Goal: Check status: Check status

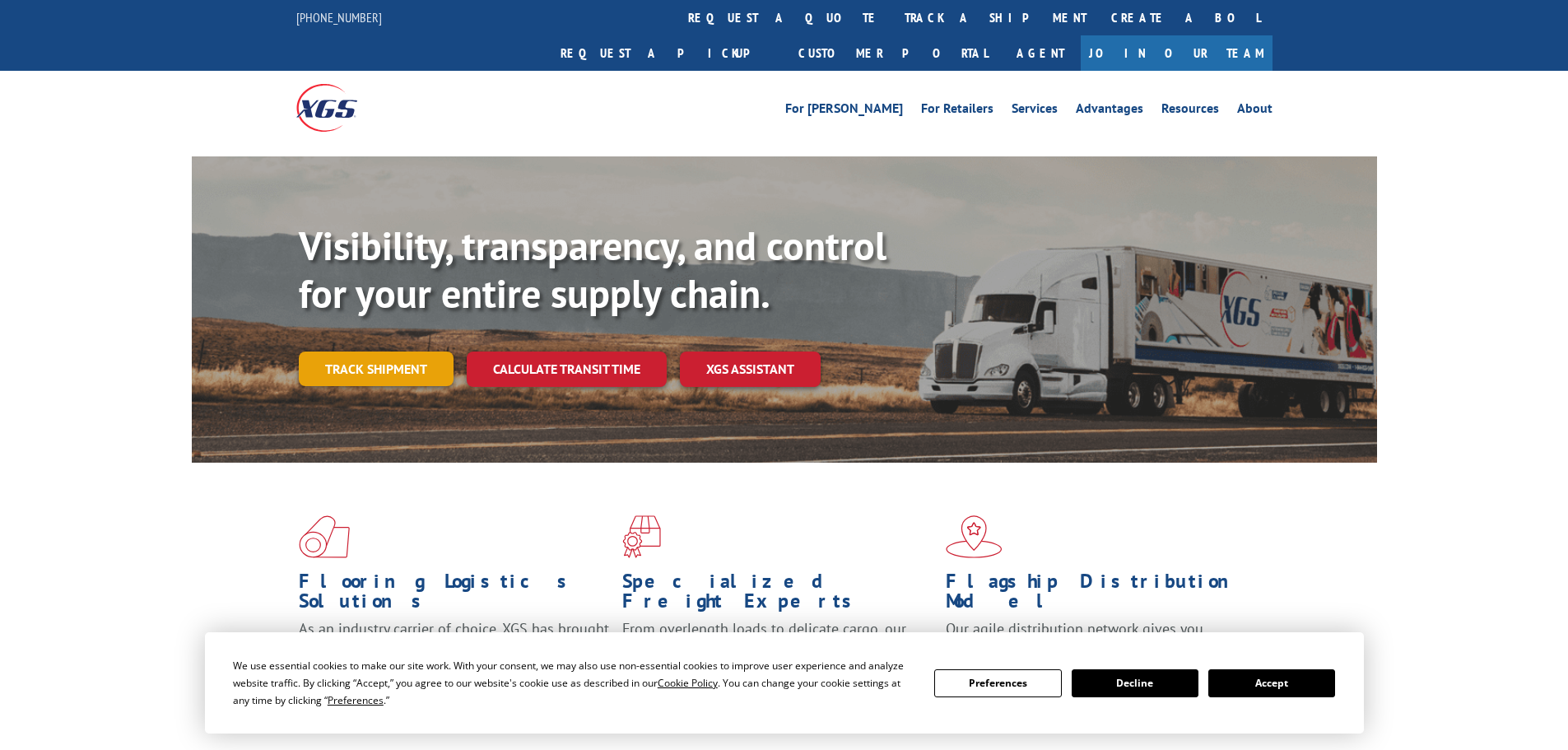
click at [389, 351] on link "Track shipment" at bounding box center [376, 369] width 155 height 35
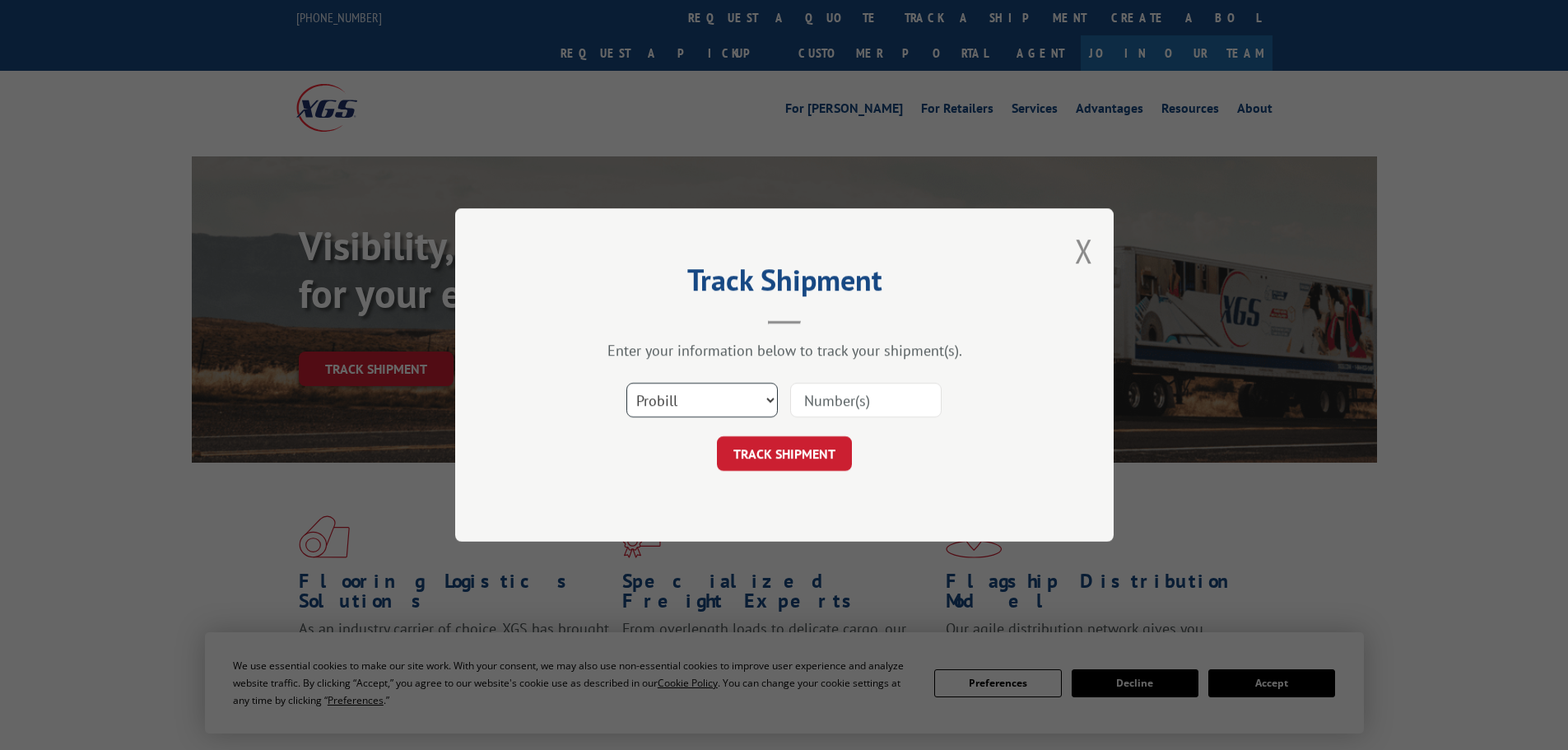
click at [676, 402] on select "Select category... Probill BOL PO" at bounding box center [701, 401] width 151 height 35
select select "po"
click at [626, 383] on select "Select category... Probill BOL PO" at bounding box center [701, 401] width 151 height 35
click at [797, 401] on input at bounding box center [866, 401] width 151 height 35
paste input "22533458"
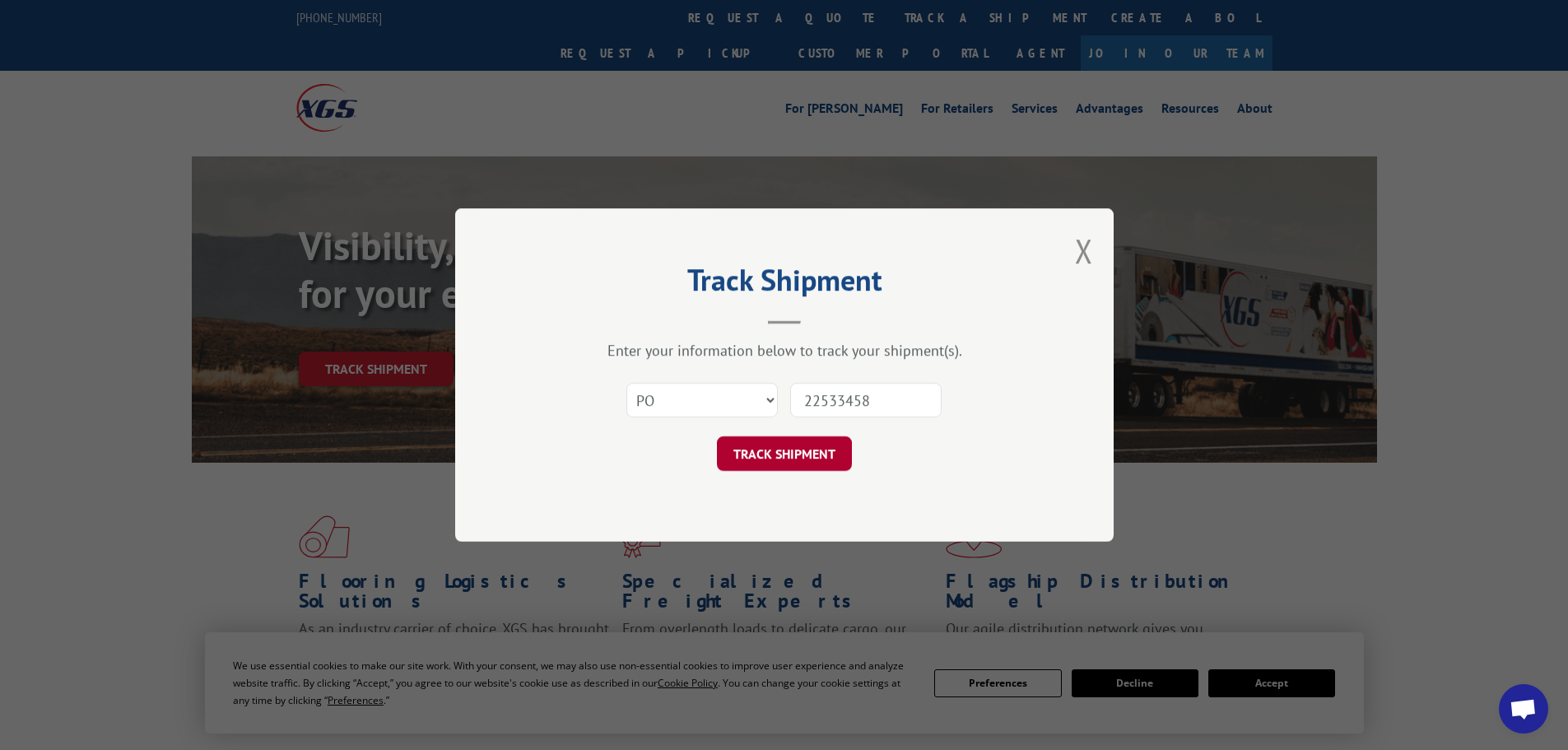
type input "22533458"
click at [790, 450] on button "TRACK SHIPMENT" at bounding box center [784, 453] width 135 height 35
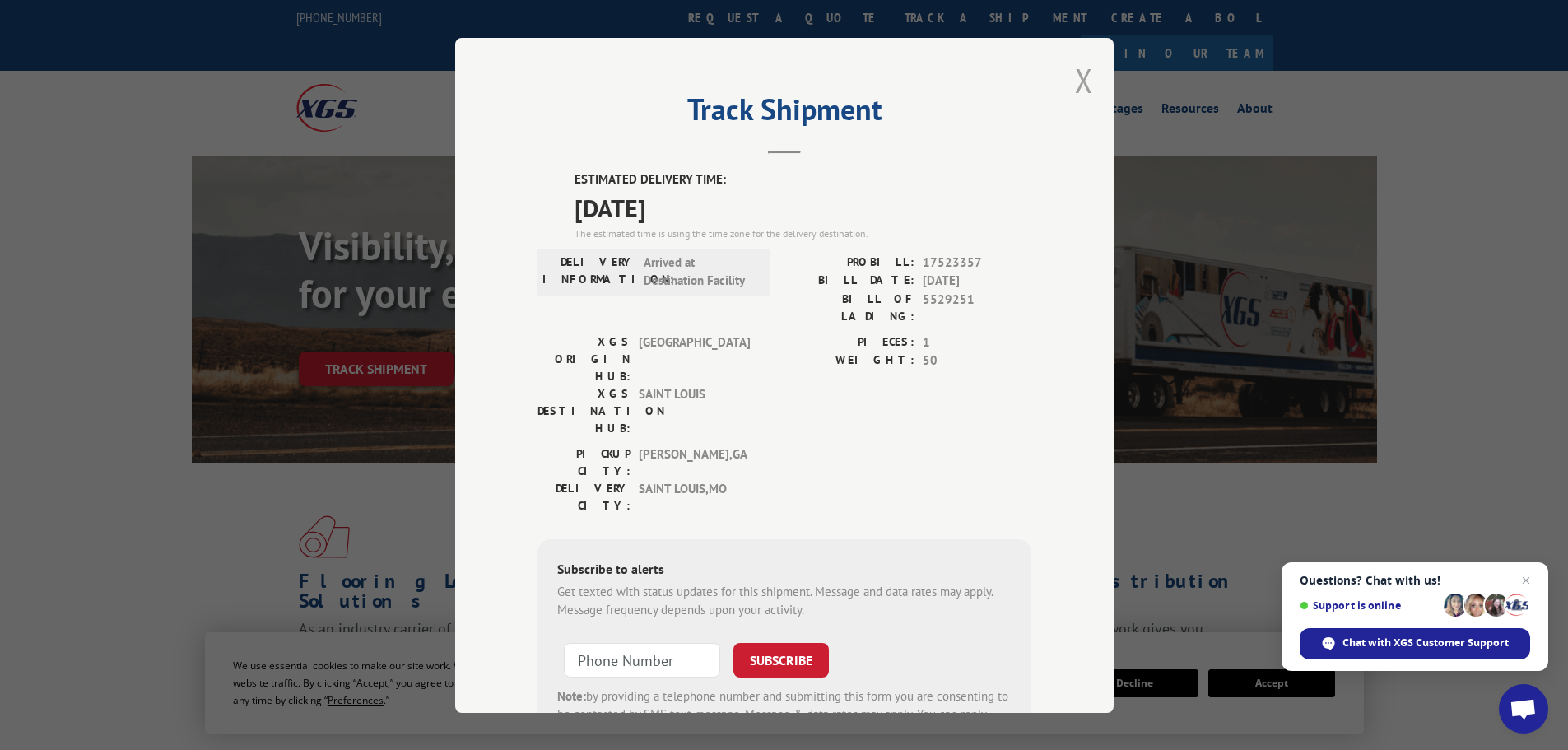
click at [1079, 79] on button "Close modal" at bounding box center [1084, 80] width 18 height 43
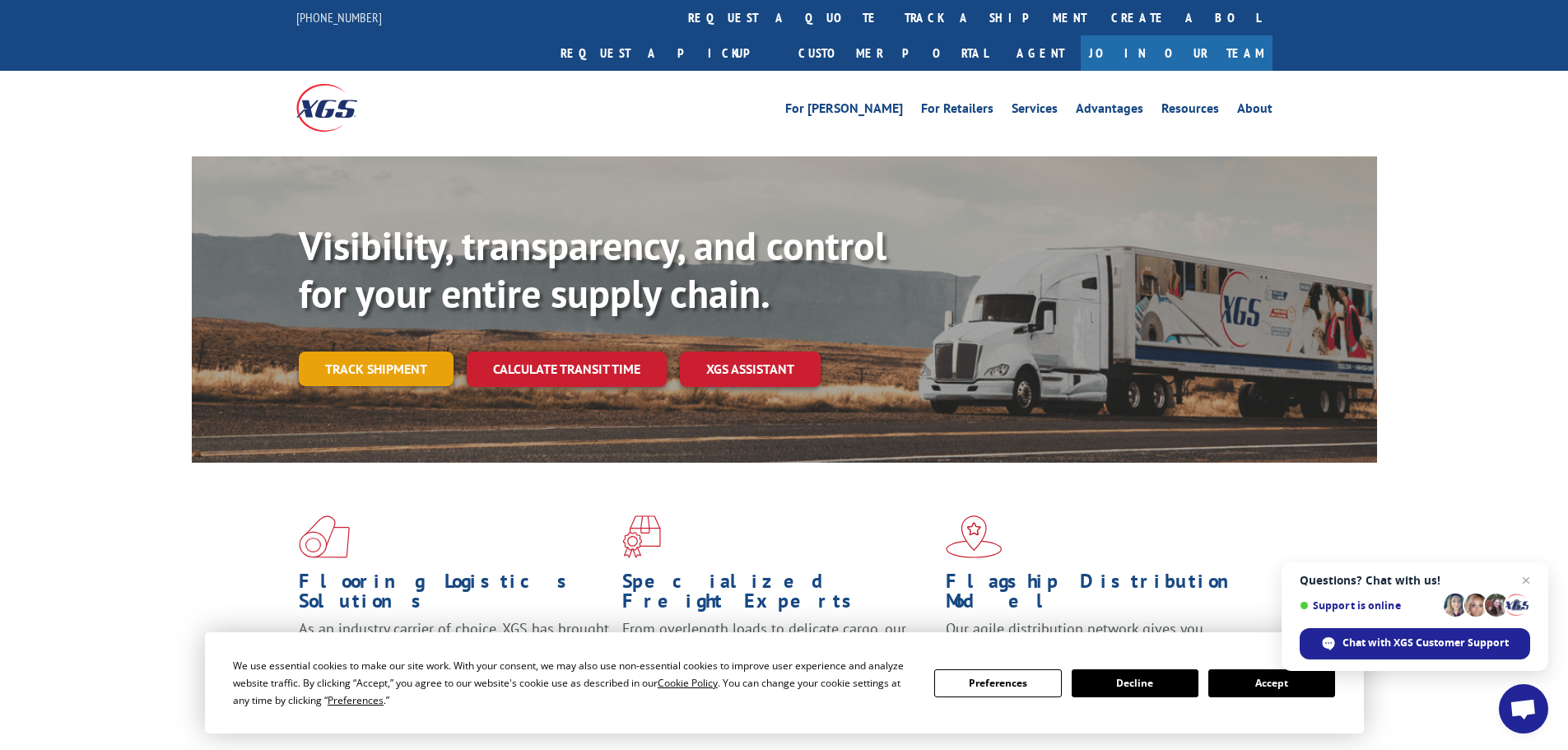
click at [376, 351] on link "Track shipment" at bounding box center [376, 369] width 155 height 35
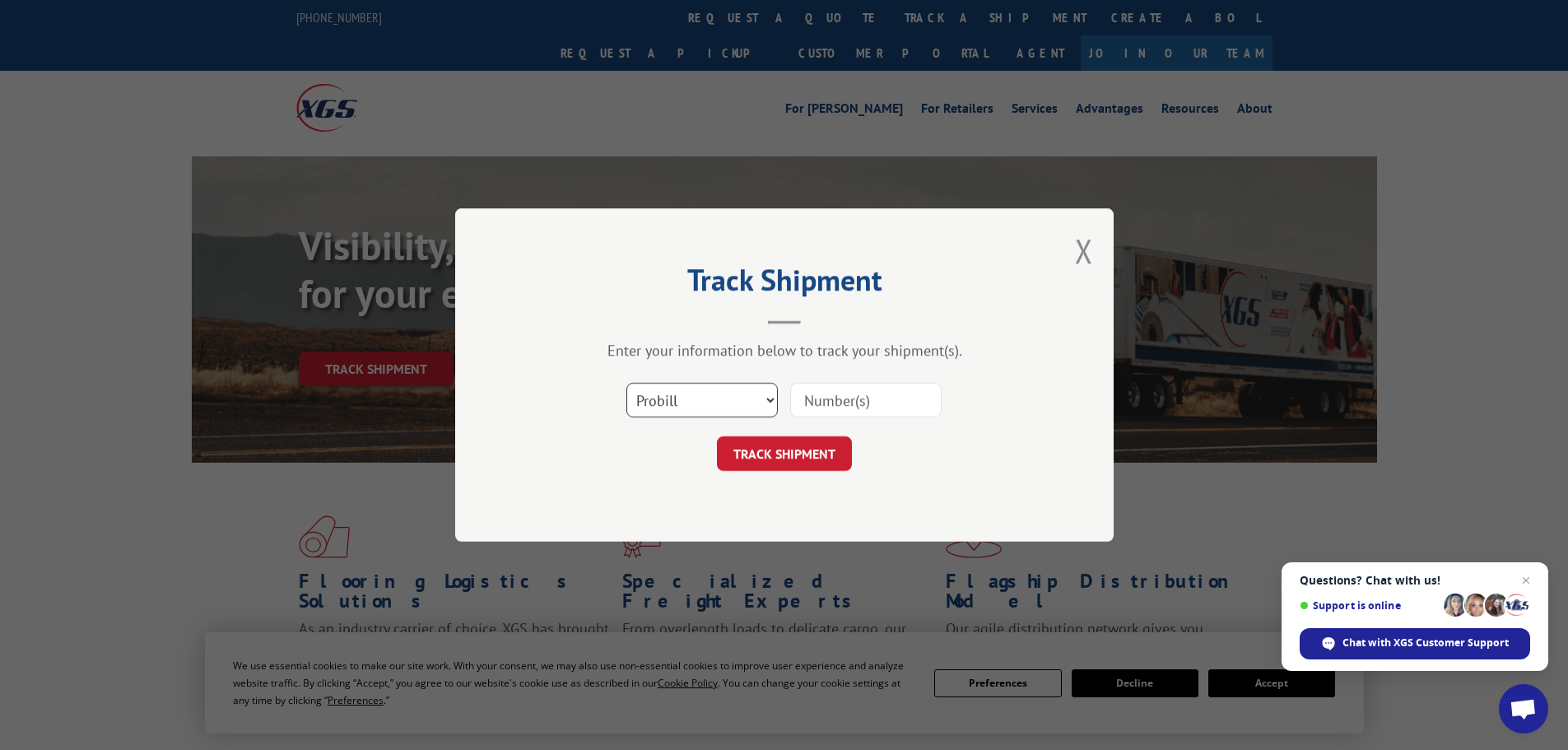
click at [685, 391] on select "Select category... Probill BOL PO" at bounding box center [701, 401] width 151 height 35
select select "po"
click at [626, 383] on select "Select category... Probill BOL PO" at bounding box center [701, 401] width 151 height 35
click at [833, 384] on input at bounding box center [866, 401] width 151 height 35
paste input "22533458"
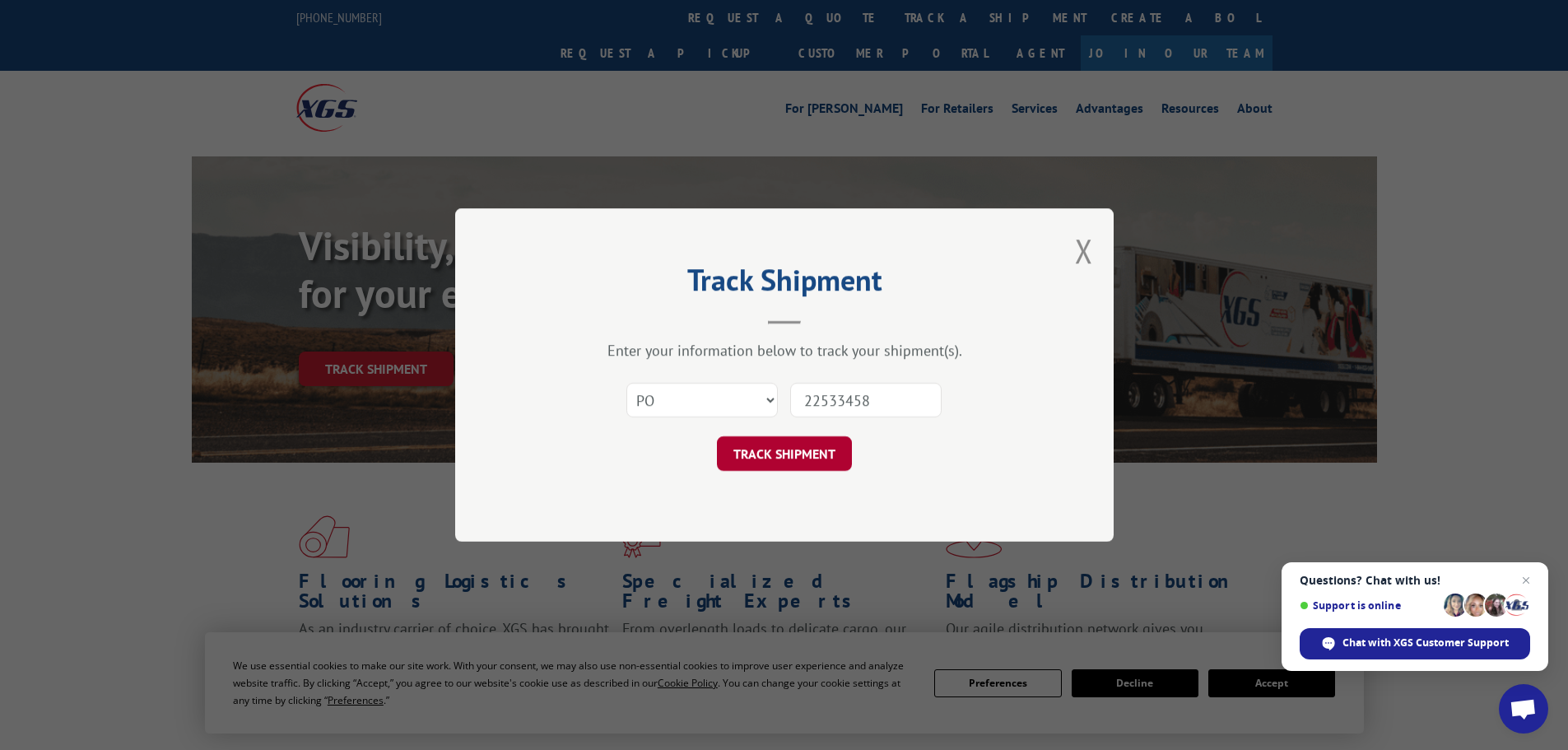
type input "22533458"
click at [748, 456] on button "TRACK SHIPMENT" at bounding box center [784, 453] width 135 height 35
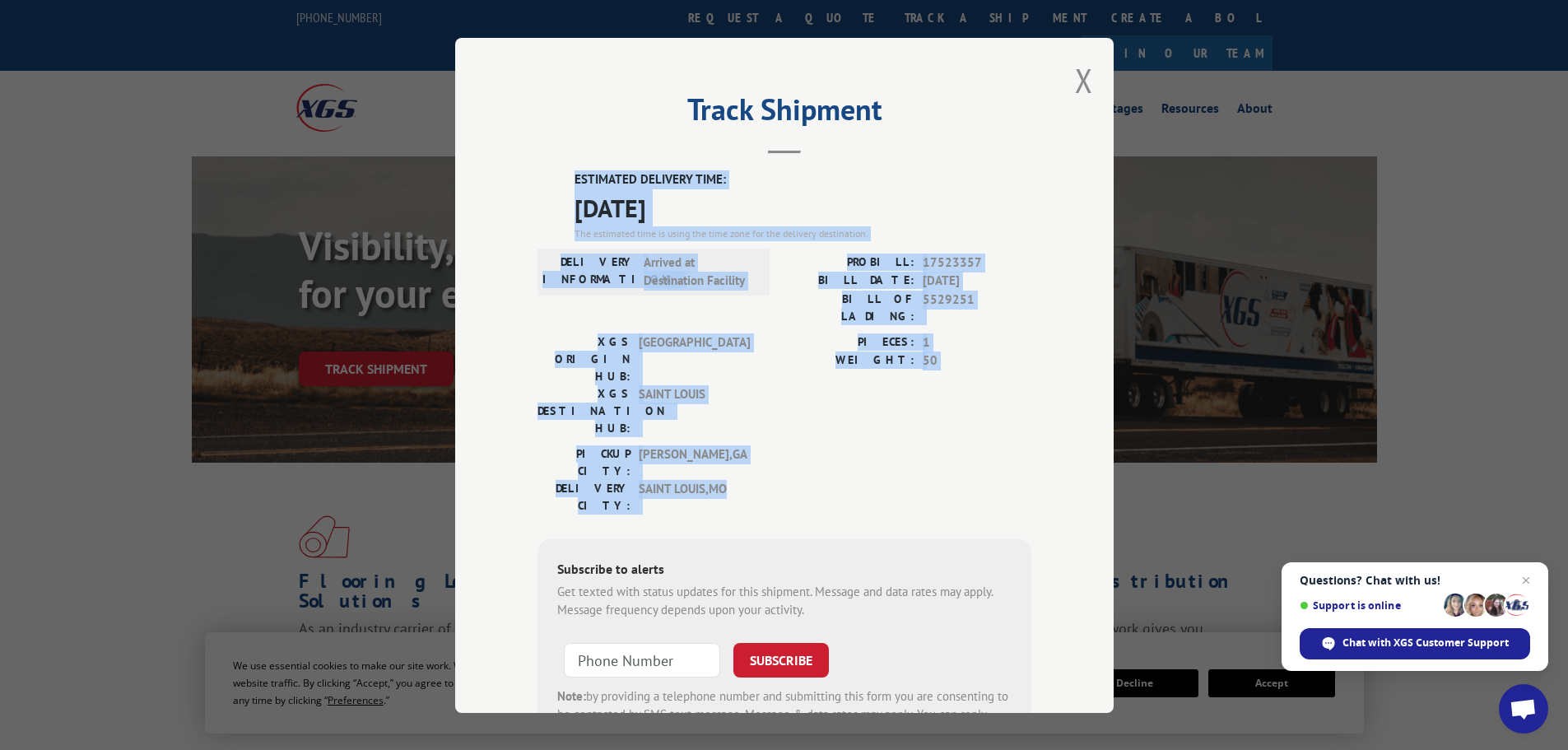
drag, startPoint x: 566, startPoint y: 179, endPoint x: 751, endPoint y: 406, distance: 292.8
click at [751, 406] on div "ESTIMATED DELIVERY TIME: [DATE] The estimated time is using the time zone for t…" at bounding box center [784, 466] width 494 height 592
copy div "ESTIMATED DELIVERY TIME: [DATE] The estimated time is using the time zone for t…"
click at [1078, 76] on button "Close modal" at bounding box center [1084, 80] width 18 height 43
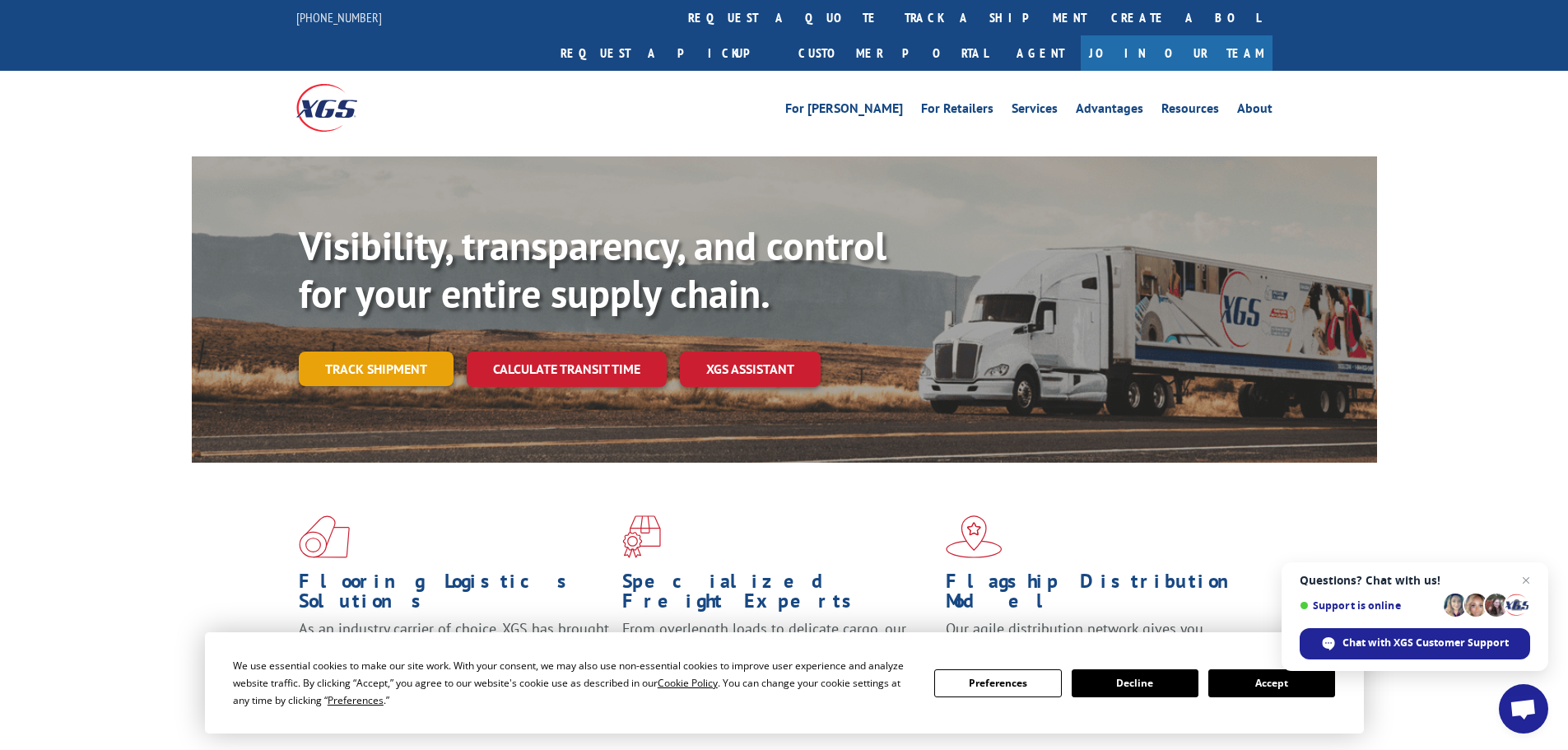
click at [389, 351] on link "Track shipment" at bounding box center [376, 369] width 155 height 35
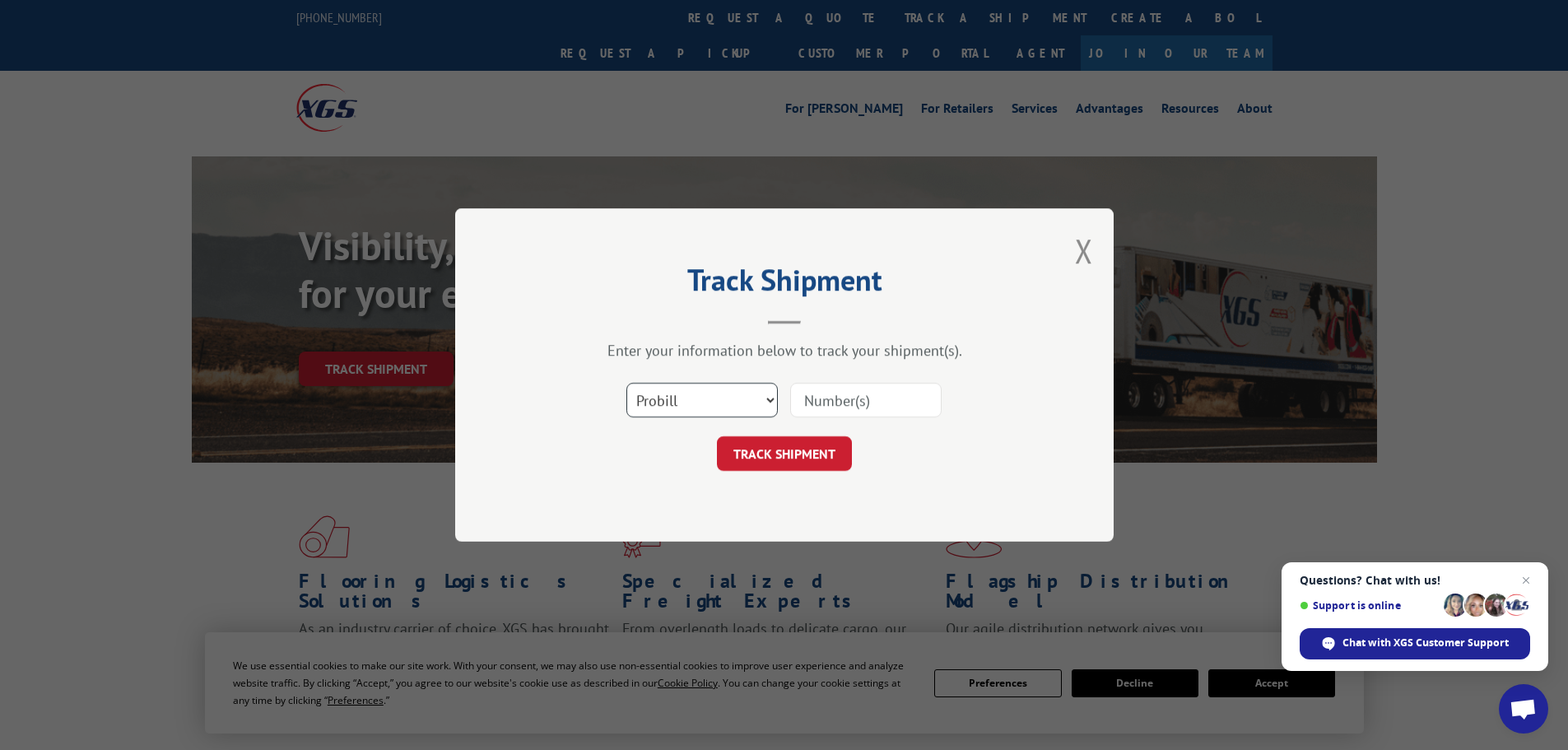
click at [688, 392] on select "Select category... Probill BOL PO" at bounding box center [701, 401] width 151 height 35
select select "po"
click at [626, 383] on select "Select category... Probill BOL PO" at bounding box center [701, 401] width 151 height 35
click at [823, 394] on input at bounding box center [866, 401] width 151 height 35
paste input "22533580"
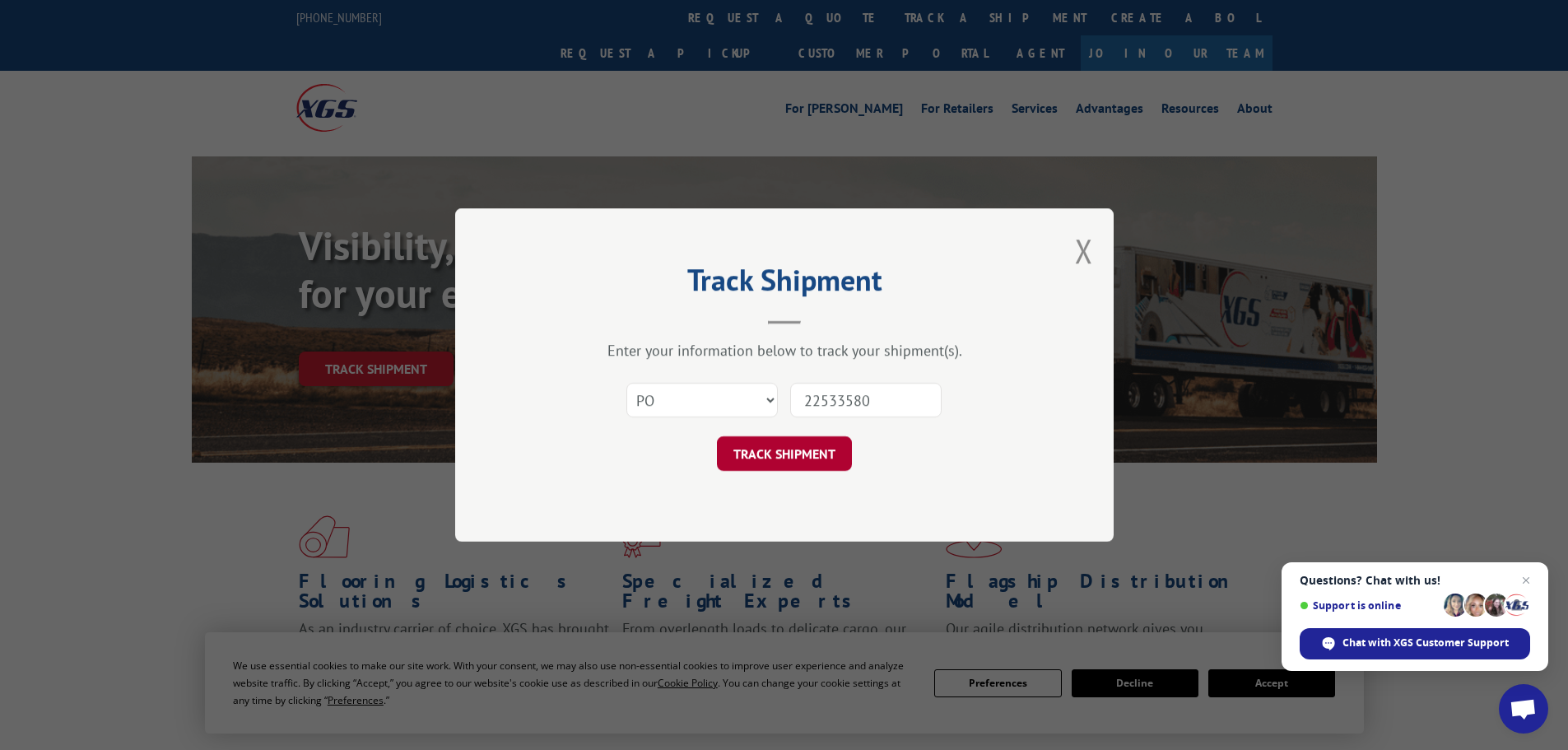
type input "22533580"
click at [776, 450] on button "TRACK SHIPMENT" at bounding box center [784, 453] width 135 height 35
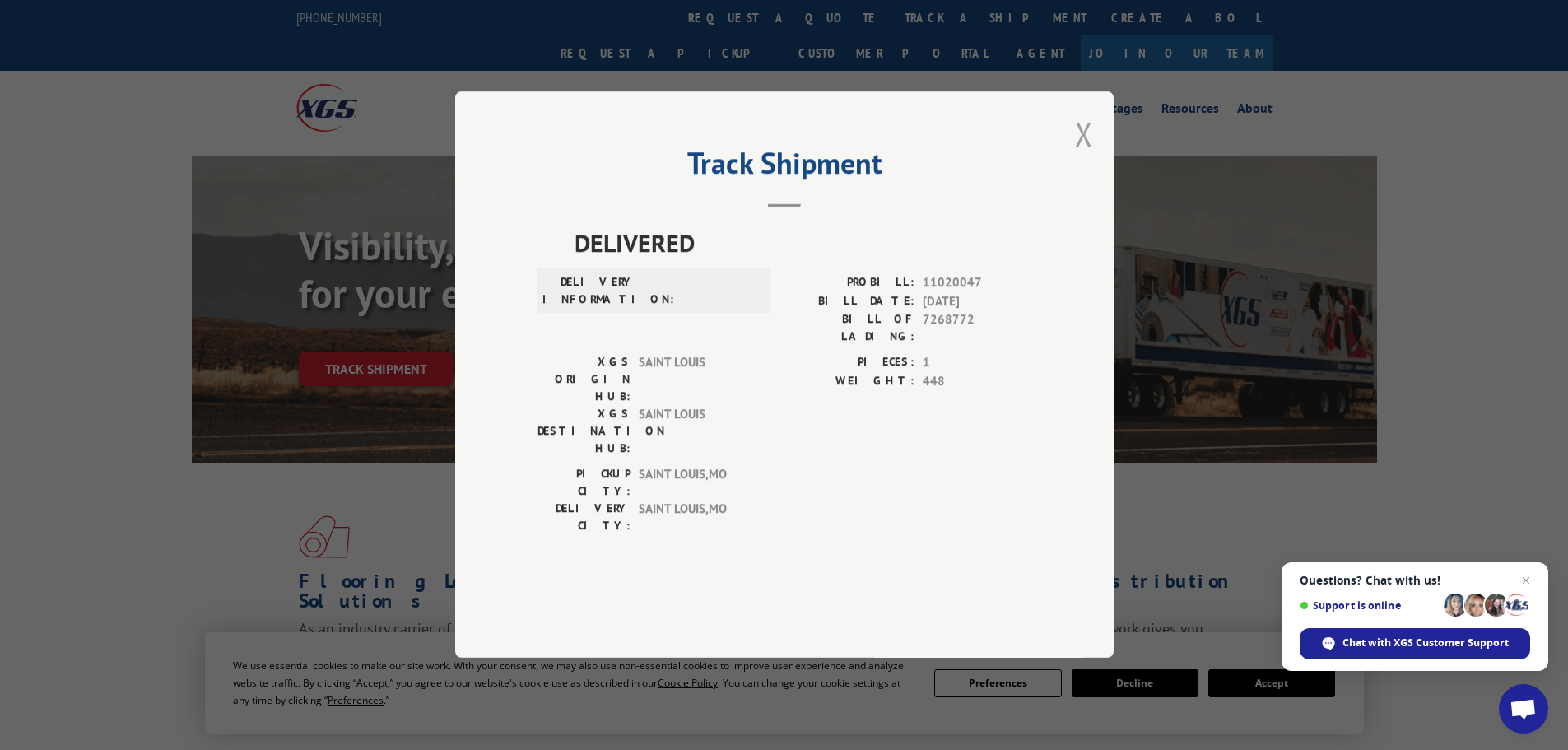
click at [1077, 156] on button "Close modal" at bounding box center [1084, 133] width 18 height 43
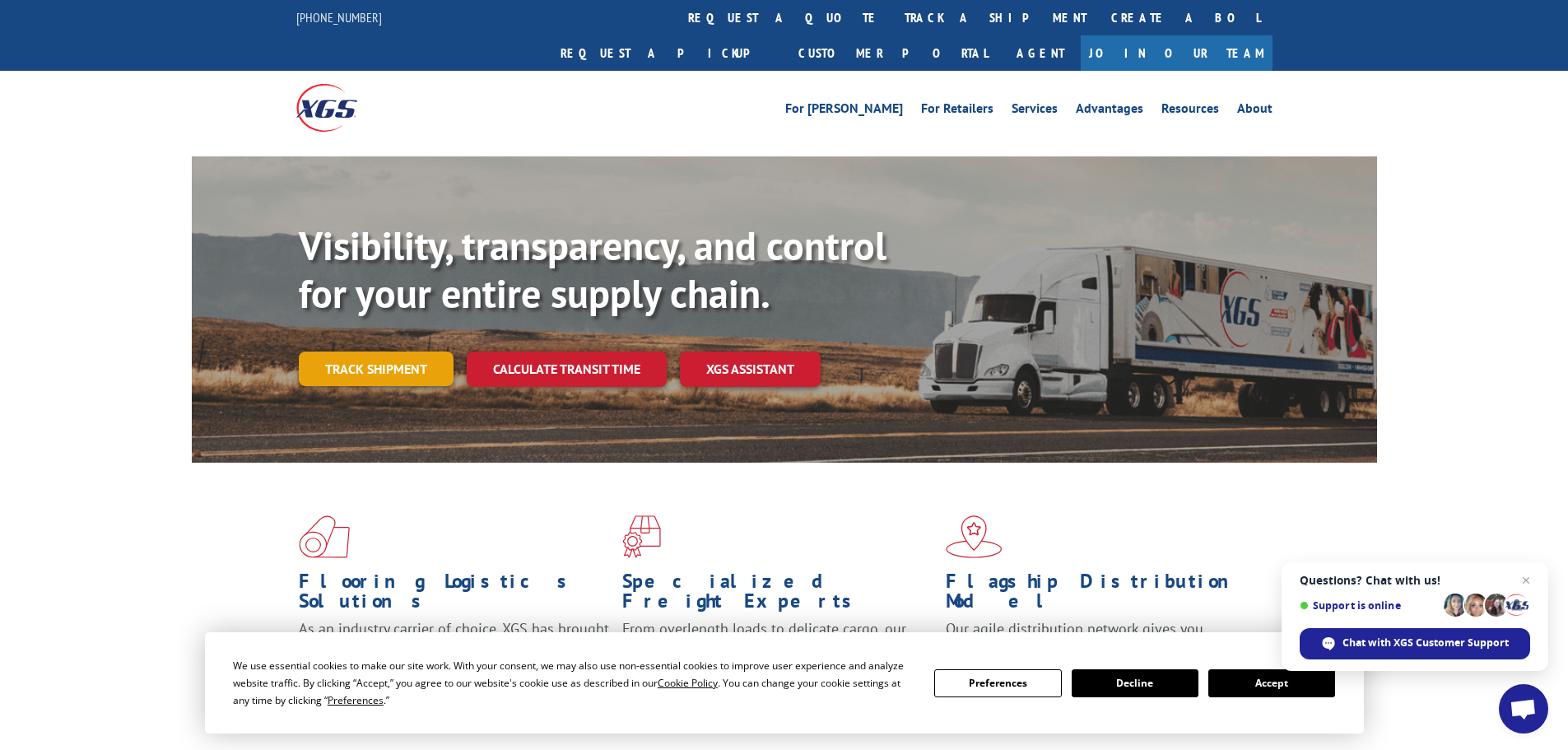
click at [405, 351] on link "Track shipment" at bounding box center [376, 369] width 155 height 35
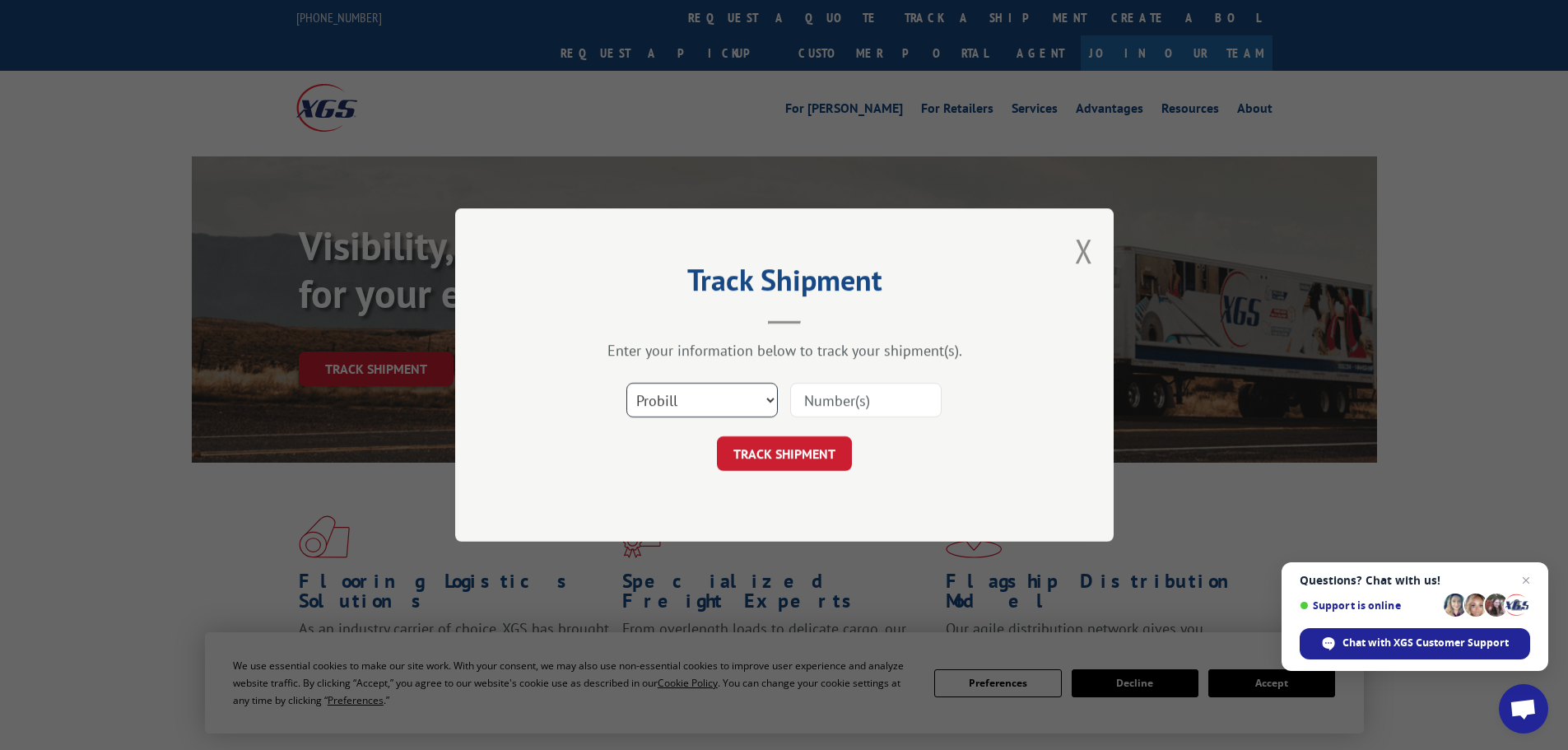
click at [681, 394] on select "Select category... Probill BOL PO" at bounding box center [701, 401] width 151 height 35
select select "po"
click at [626, 383] on select "Select category... Probill BOL PO" at bounding box center [701, 401] width 151 height 35
click at [829, 398] on input at bounding box center [866, 401] width 151 height 35
paste input "22533363"
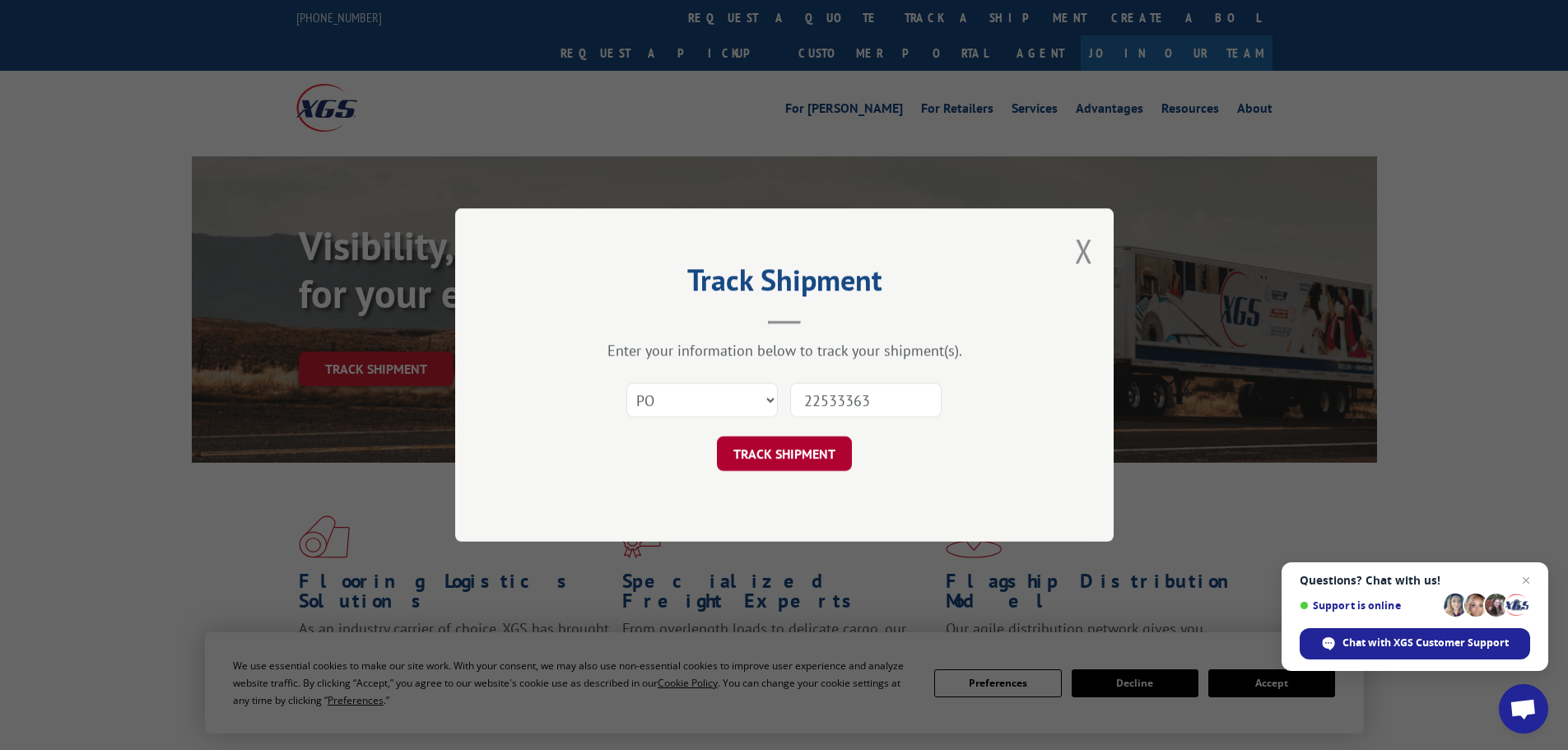
type input "22533363"
click at [769, 459] on button "TRACK SHIPMENT" at bounding box center [784, 453] width 135 height 35
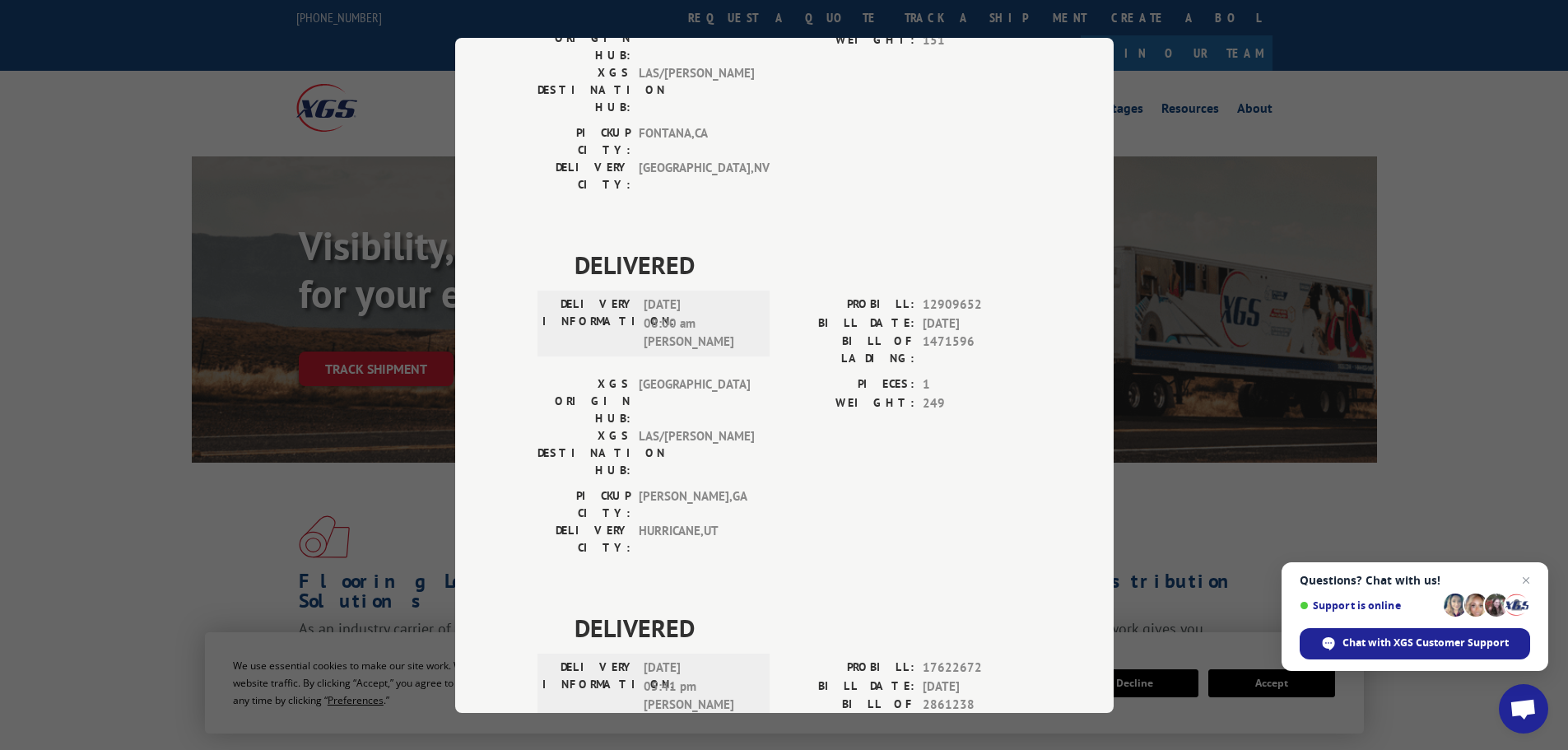
scroll to position [331, 0]
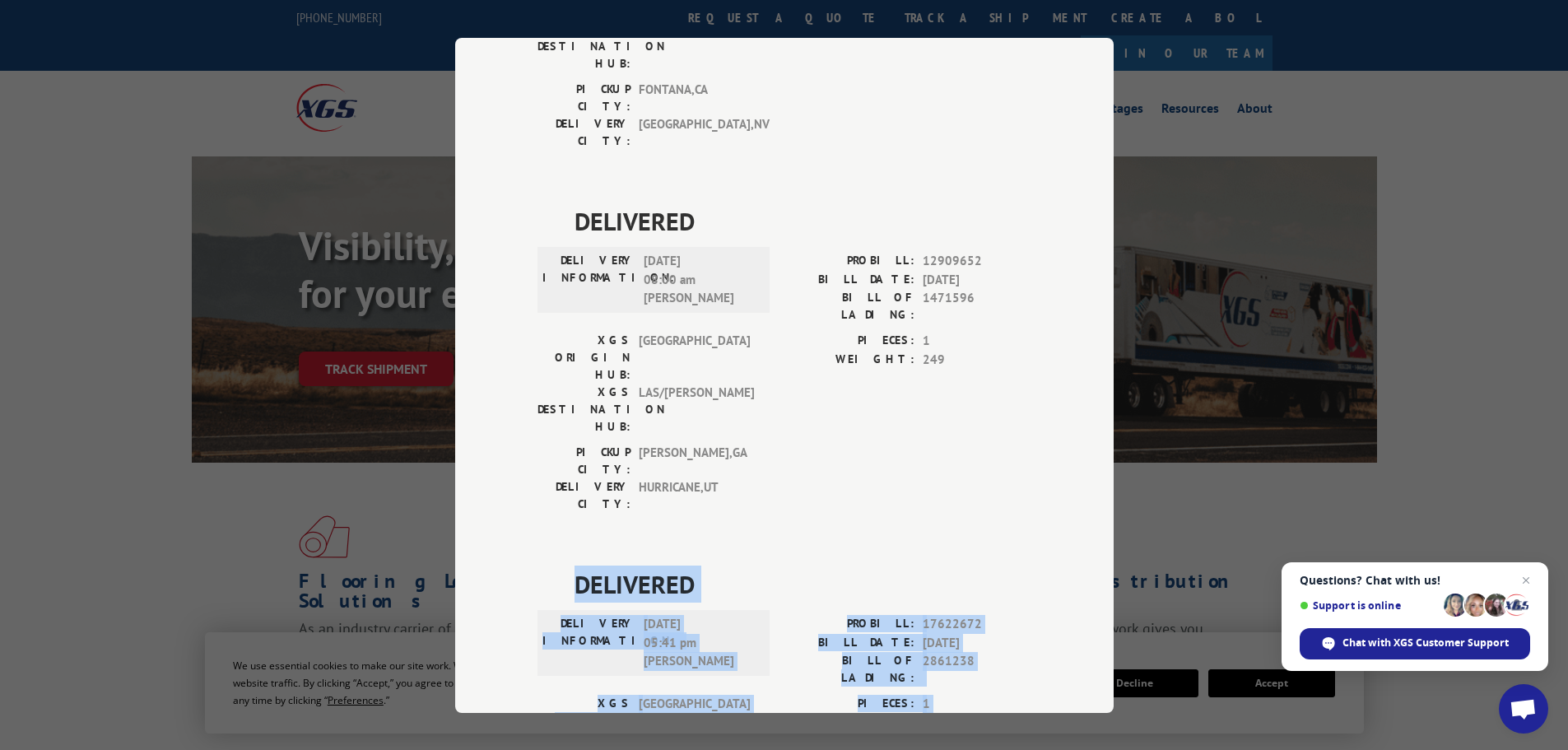
drag, startPoint x: 573, startPoint y: 388, endPoint x: 749, endPoint y: 580, distance: 260.5
click at [749, 580] on div "DELIVERED DELIVERY INFORMATION: [DATE] 05:41 pm [PERSON_NAME]: 17622672 BILL DA…" at bounding box center [784, 726] width 494 height 321
copy div "DELIVERED DELIVERY INFORMATION: [DATE] 05:41 pm [PERSON_NAME]: 17622672 BILL DA…"
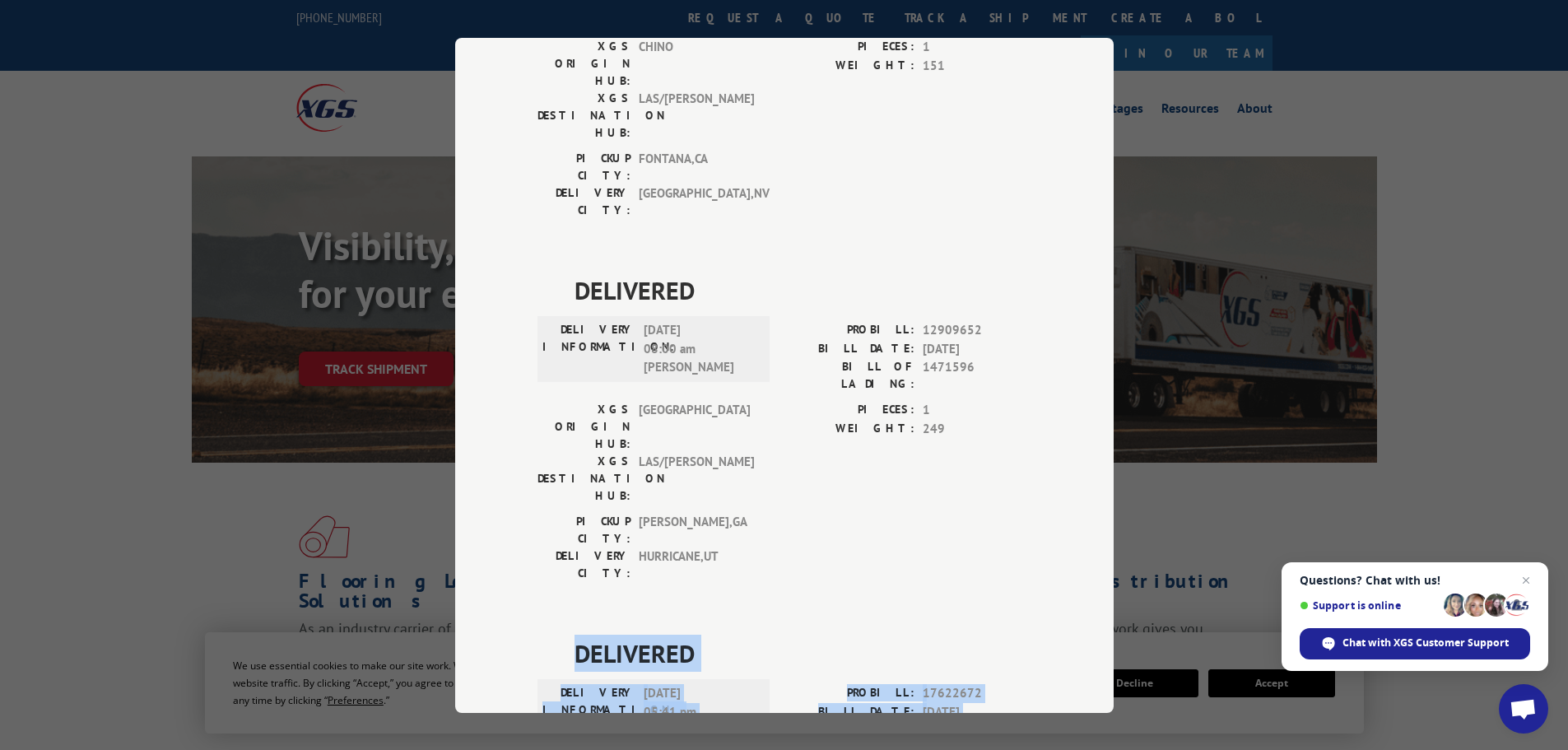
scroll to position [0, 0]
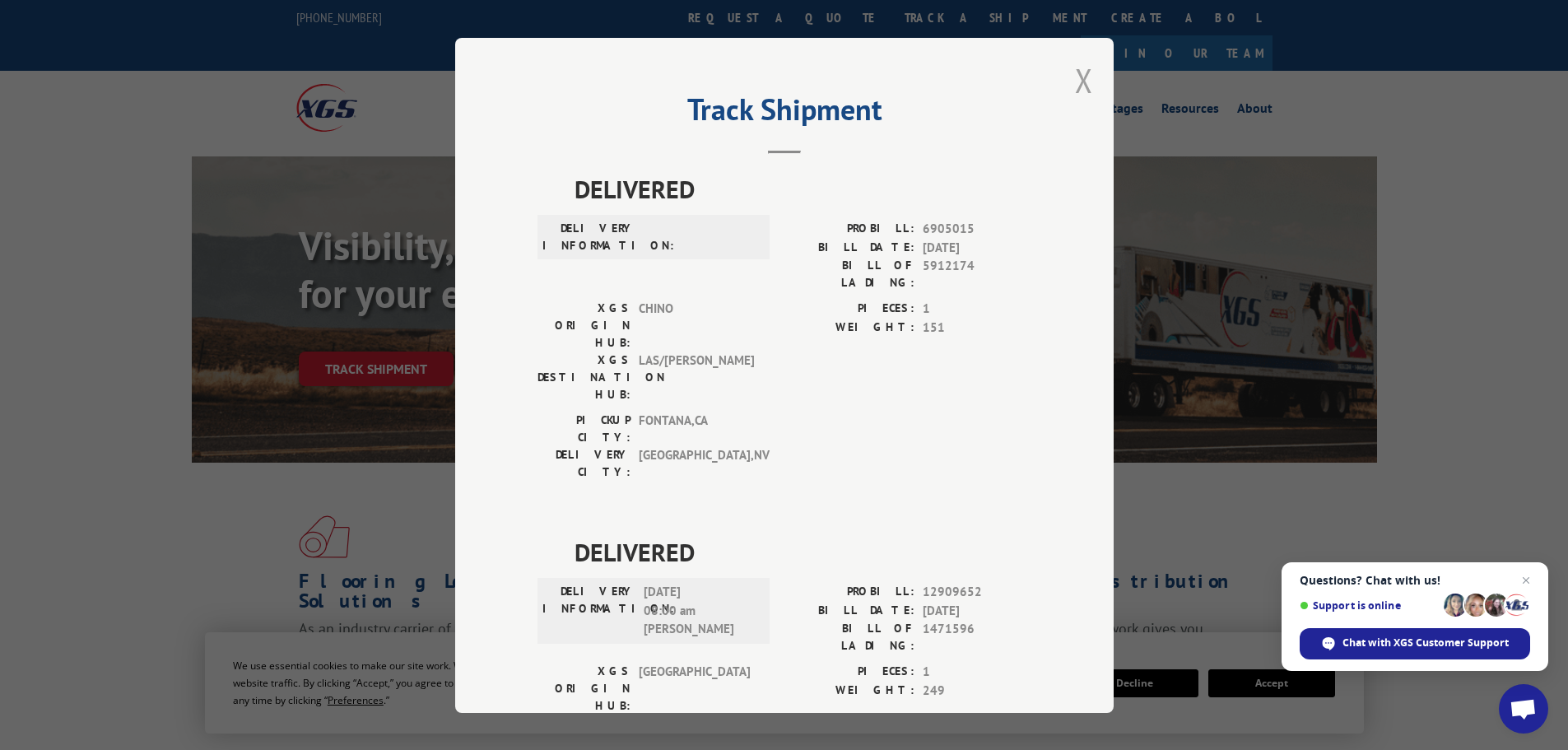
click at [1080, 74] on button "Close modal" at bounding box center [1084, 80] width 18 height 43
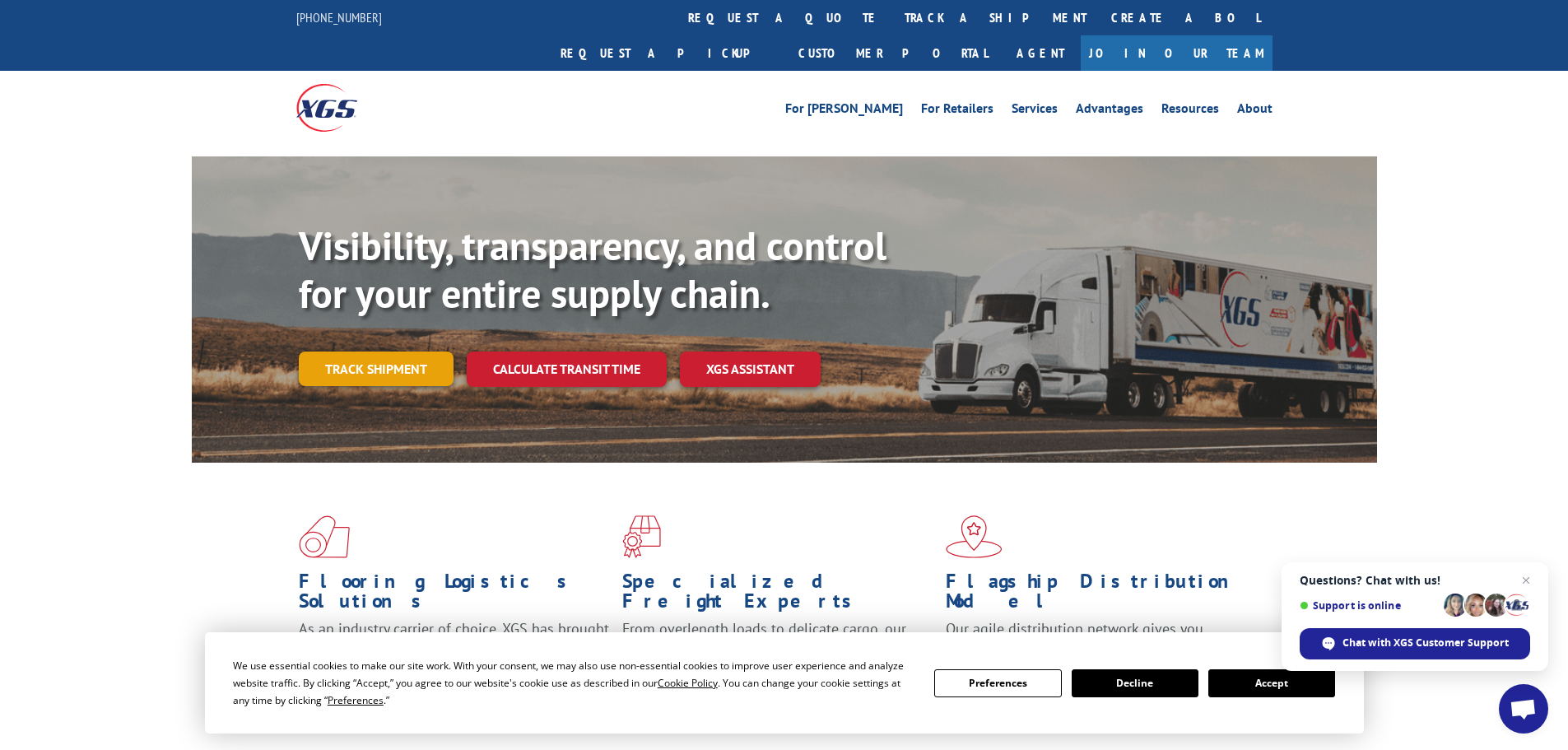
click at [378, 351] on link "Track shipment" at bounding box center [376, 369] width 155 height 35
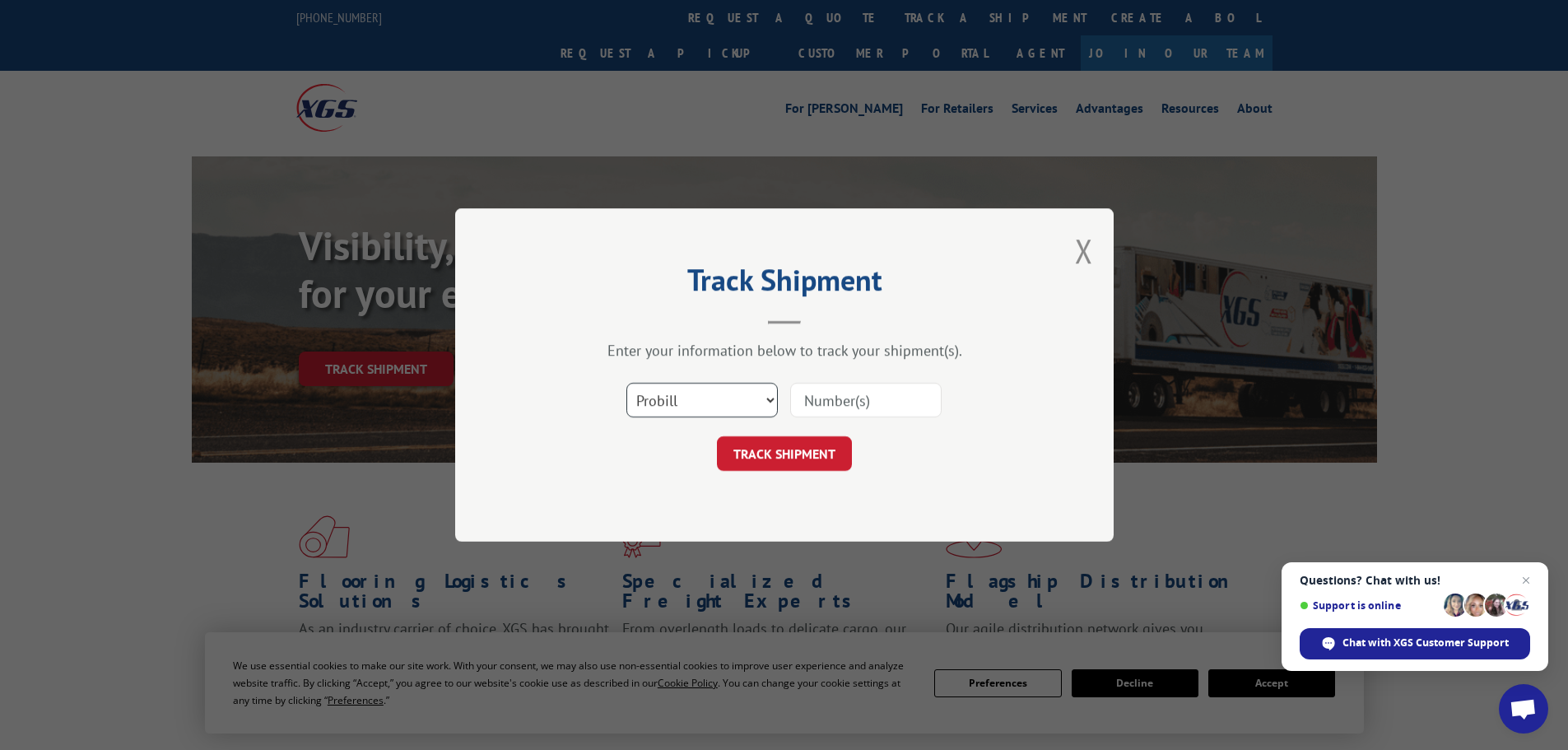
click at [688, 398] on select "Select category... Probill BOL PO" at bounding box center [701, 401] width 151 height 35
select select "po"
click at [626, 383] on select "Select category... Probill BOL PO" at bounding box center [701, 401] width 151 height 35
click at [799, 396] on input at bounding box center [866, 401] width 151 height 35
paste input "22533616"
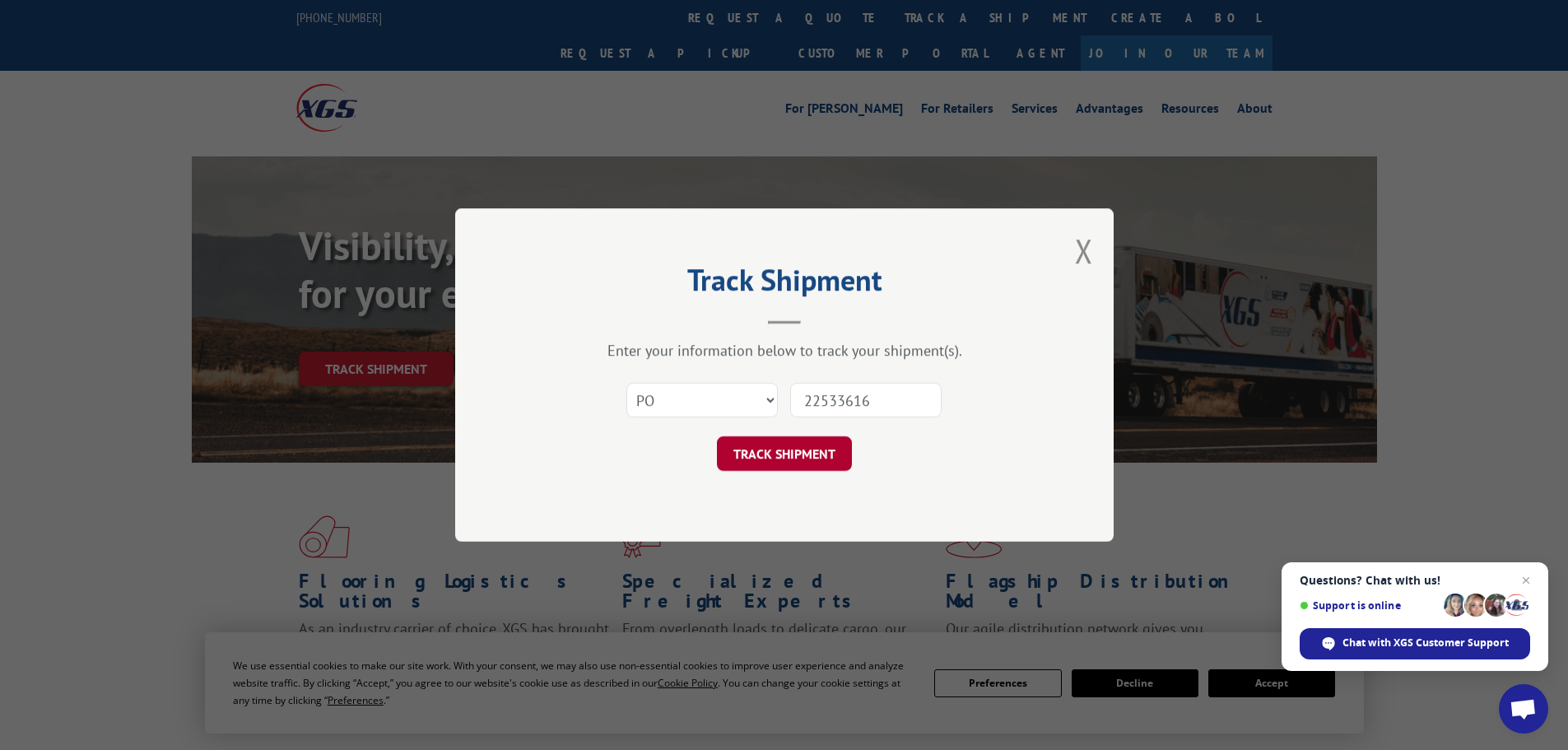
type input "22533616"
click at [799, 455] on button "TRACK SHIPMENT" at bounding box center [784, 453] width 135 height 35
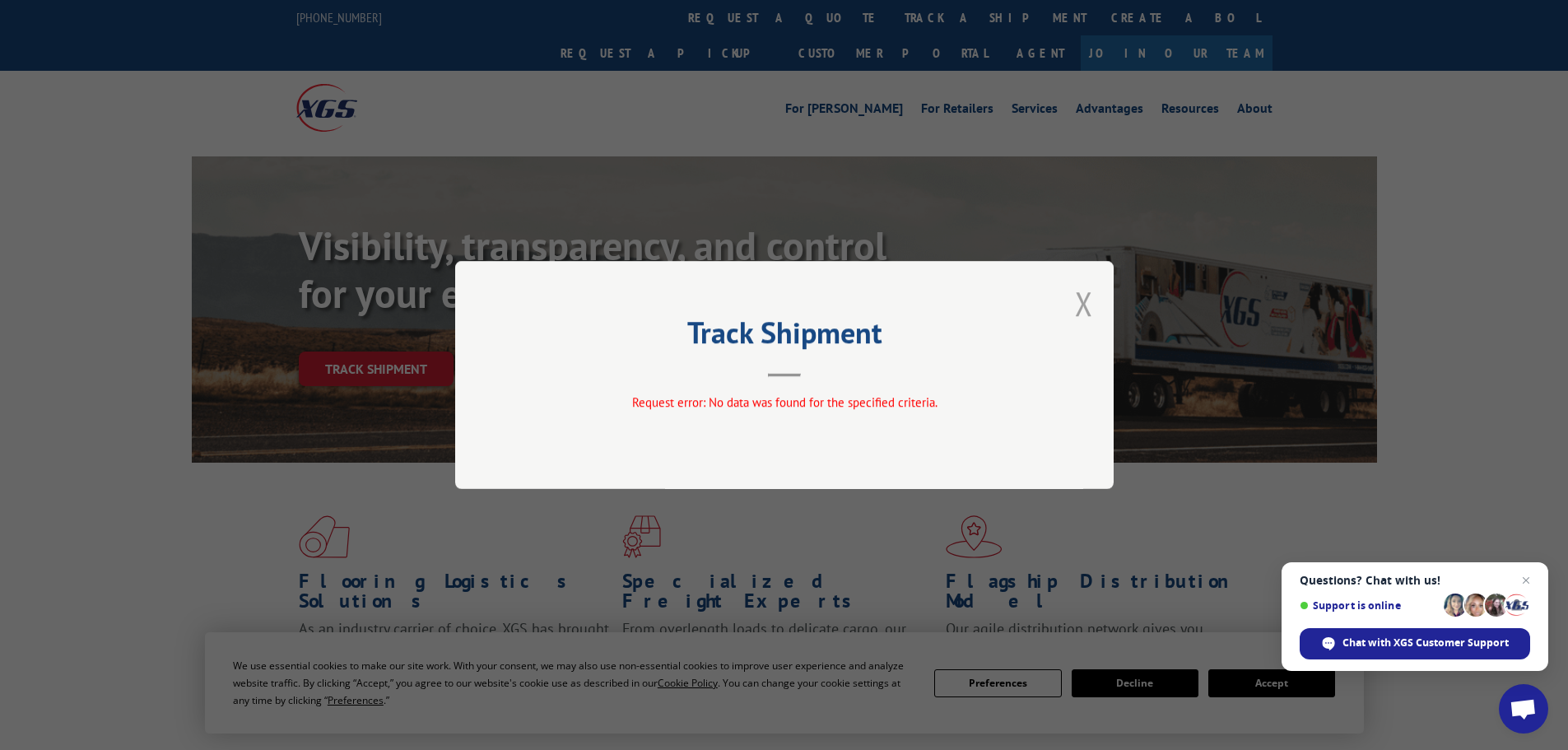
click at [1077, 304] on button "Close modal" at bounding box center [1084, 304] width 18 height 43
